Goal: Transaction & Acquisition: Purchase product/service

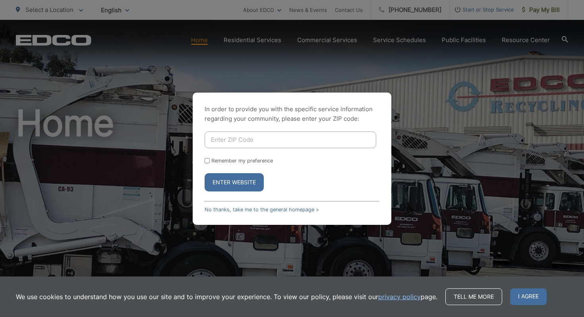
click at [229, 139] on input "Enter ZIP Code" at bounding box center [291, 139] width 172 height 17
type input "92028"
click at [207, 161] on input "Remember my preference" at bounding box center [207, 160] width 5 height 5
checkbox input "true"
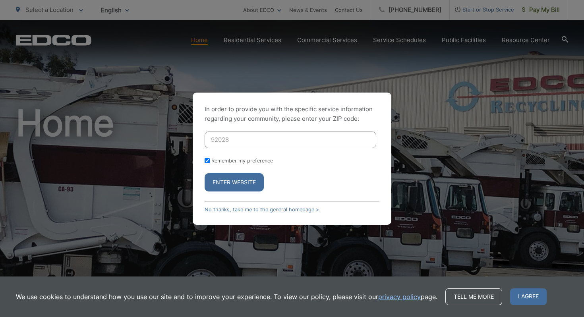
click at [238, 183] on button "Enter Website" at bounding box center [234, 182] width 59 height 18
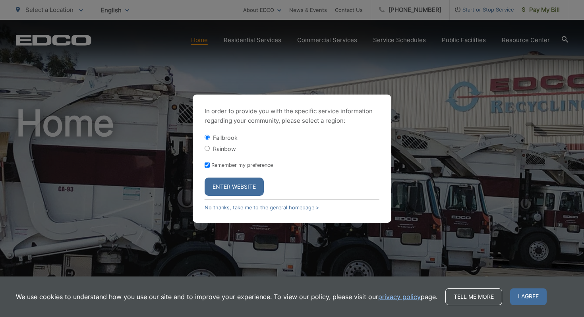
click at [244, 188] on button "Enter Website" at bounding box center [234, 187] width 59 height 18
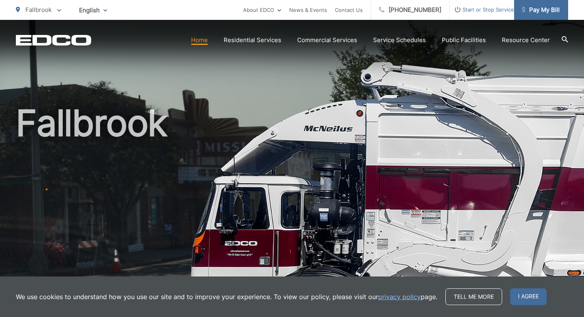
click at [536, 10] on span "Pay My Bill" at bounding box center [541, 10] width 38 height 10
